Goal: Task Accomplishment & Management: Use online tool/utility

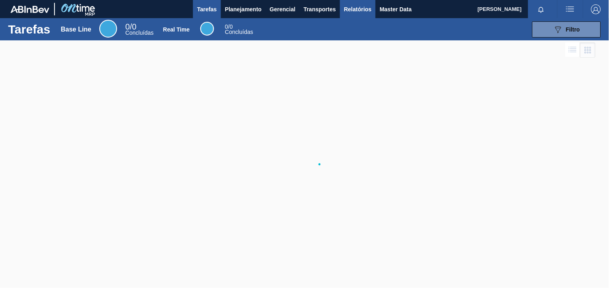
click at [345, 8] on span "Relatórios" at bounding box center [357, 9] width 27 height 10
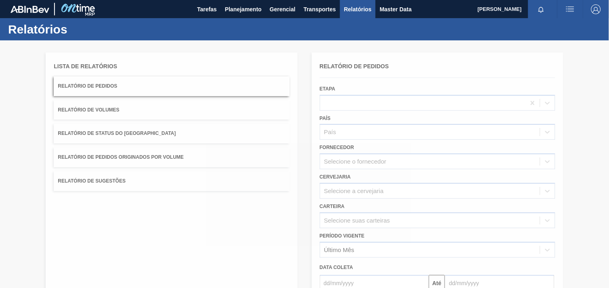
click at [356, 164] on div at bounding box center [304, 164] width 609 height 248
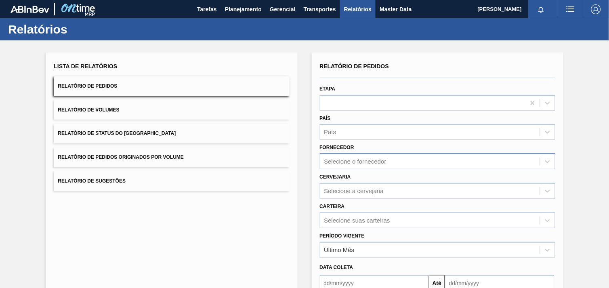
click at [355, 162] on div "Selecione o fornecedor" at bounding box center [355, 161] width 62 height 7
paste input "327858"
type input "327858"
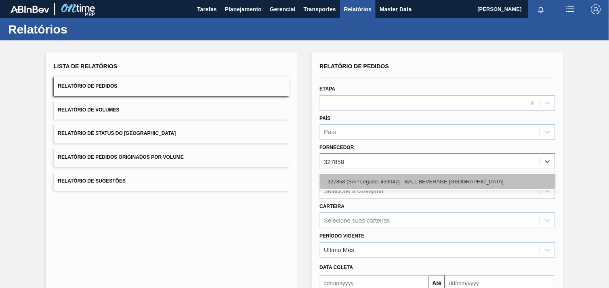
click at [377, 183] on div "327858 (SAP Legado: 459047) - BALL BEVERAGE [GEOGRAPHIC_DATA]" at bounding box center [438, 181] width 236 height 15
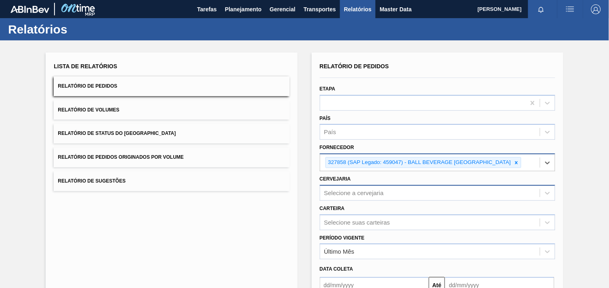
click at [378, 186] on div "Selecione a cervejaria" at bounding box center [438, 193] width 236 height 16
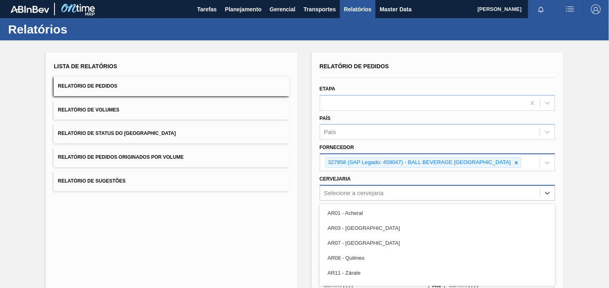
scroll to position [39, 0]
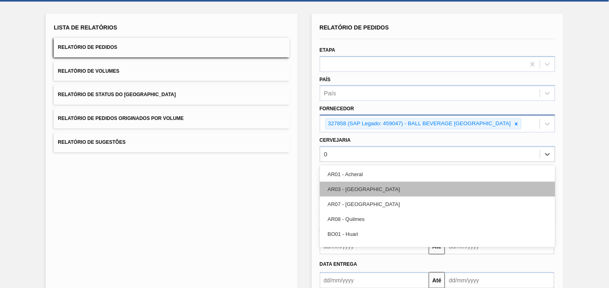
type input "09"
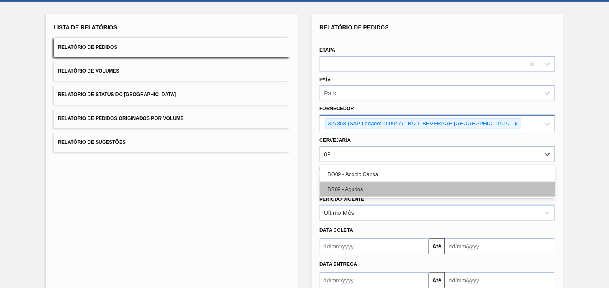
click at [379, 184] on div "BR09 - Agudos" at bounding box center [438, 189] width 236 height 15
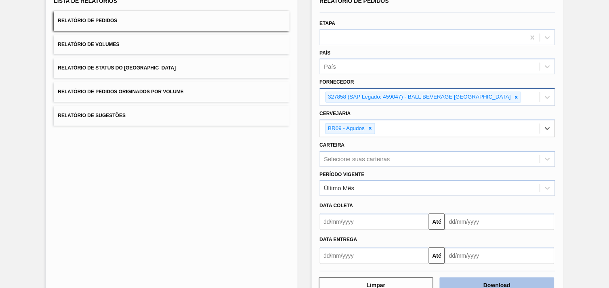
scroll to position [88, 0]
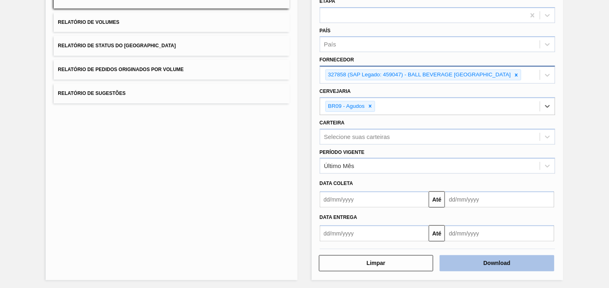
click at [507, 257] on button "Download" at bounding box center [497, 263] width 115 height 16
